Goal: Task Accomplishment & Management: Use online tool/utility

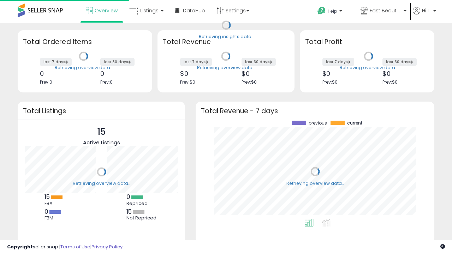
scroll to position [98, 224]
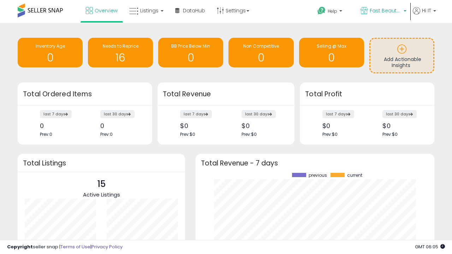
click at [383, 11] on span "Fast Beauty ([GEOGRAPHIC_DATA])" at bounding box center [386, 10] width 32 height 7
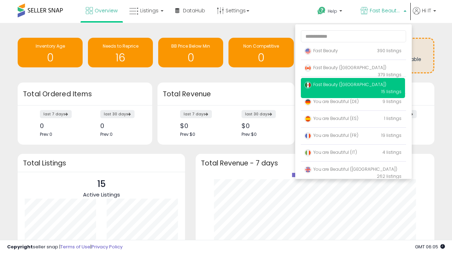
click at [353, 69] on span "Fast Beauty ([GEOGRAPHIC_DATA])" at bounding box center [345, 68] width 82 height 6
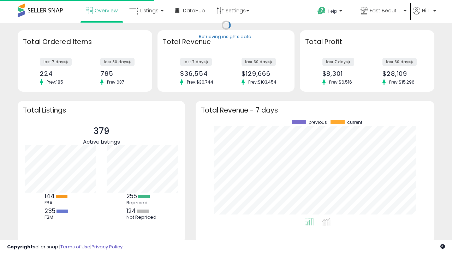
scroll to position [98, 224]
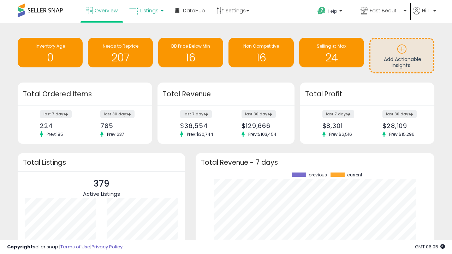
click at [145, 11] on span "Listings" at bounding box center [149, 10] width 18 height 7
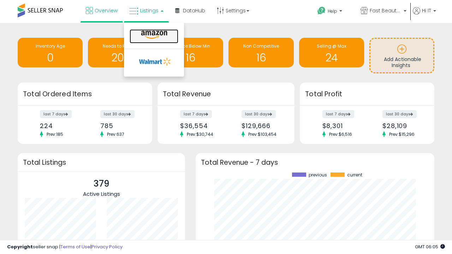
click at [153, 35] on icon at bounding box center [154, 34] width 31 height 9
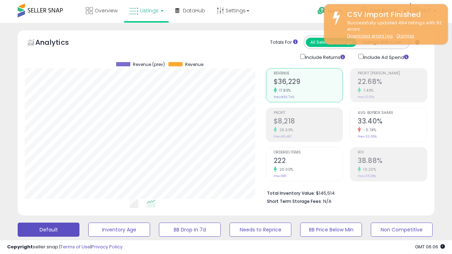
scroll to position [137, 0]
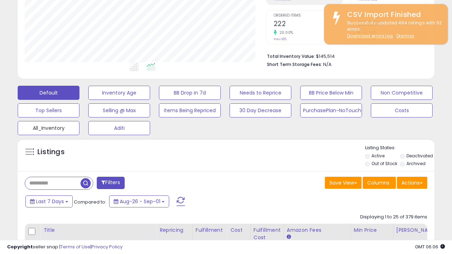
click at [48, 127] on button "All_Inventory" at bounding box center [49, 128] width 62 height 14
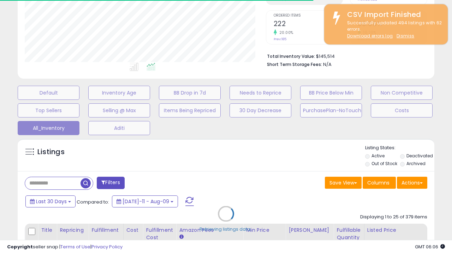
scroll to position [90, 0]
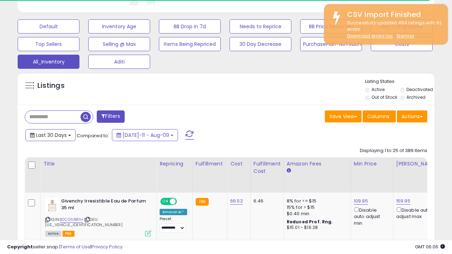
click at [45, 132] on span "Last 30 Days" at bounding box center [51, 135] width 31 height 7
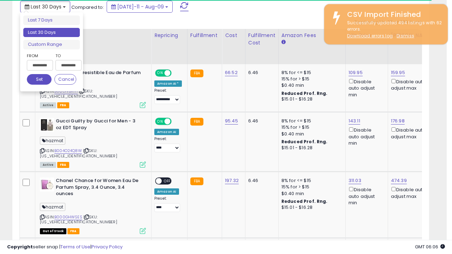
scroll to position [145, 241]
click at [52, 32] on li "Last 30 Days" at bounding box center [51, 33] width 56 height 10
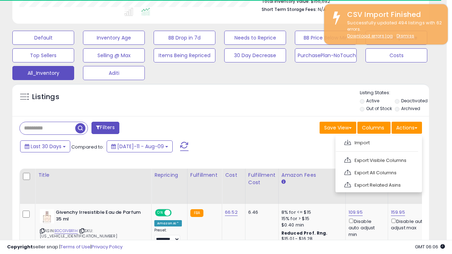
click at [378, 172] on link "Export All Columns" at bounding box center [377, 172] width 77 height 11
